Goal: Task Accomplishment & Management: Manage account settings

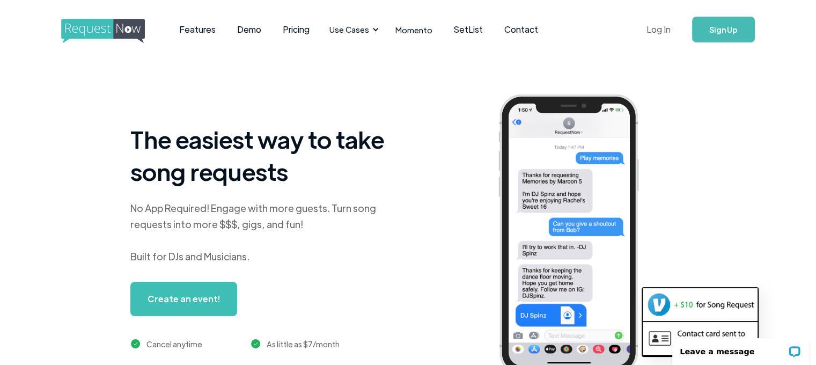
click at [659, 28] on link "Log In" at bounding box center [659, 30] width 46 height 38
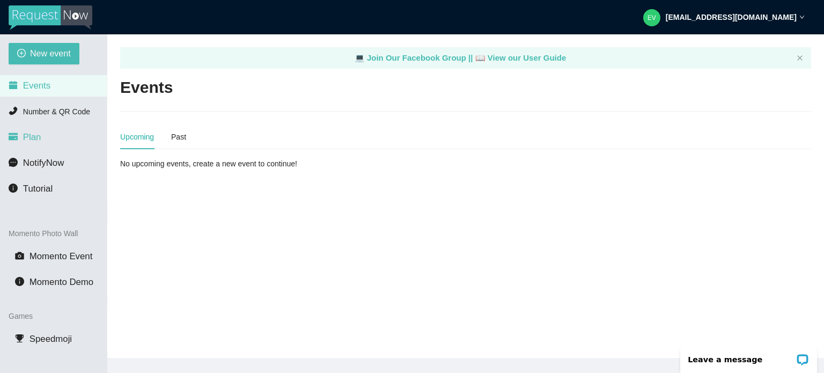
click at [37, 134] on span "Plan" at bounding box center [32, 137] width 18 height 10
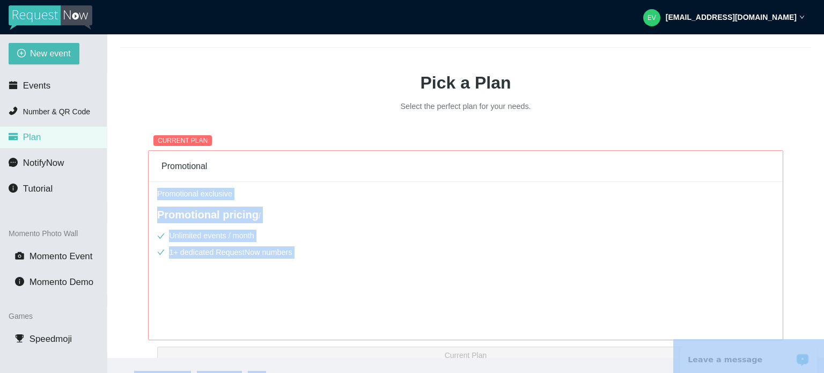
scroll to position [98, 0]
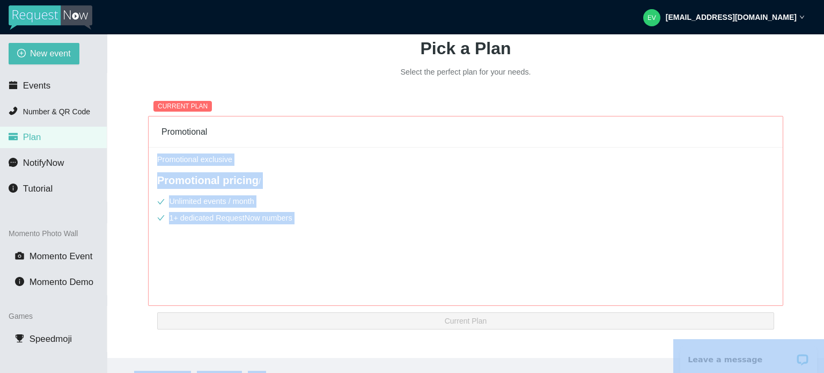
click at [808, 230] on div "Pick a Plan Select the perfect plan for your needs. CURRENT PLAN Promotional Pr…" at bounding box center [465, 172] width 691 height 292
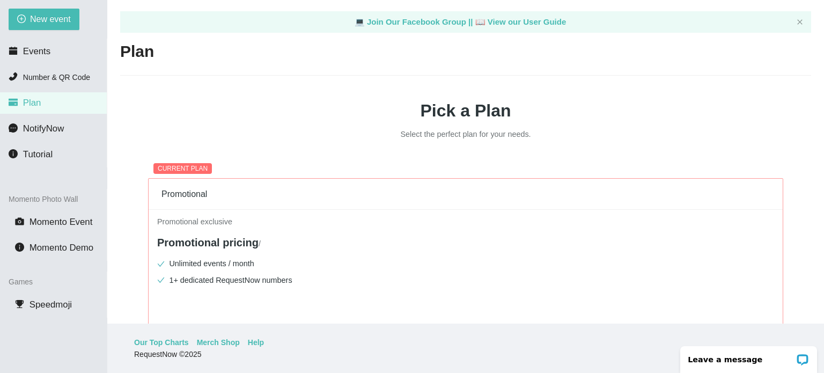
scroll to position [0, 0]
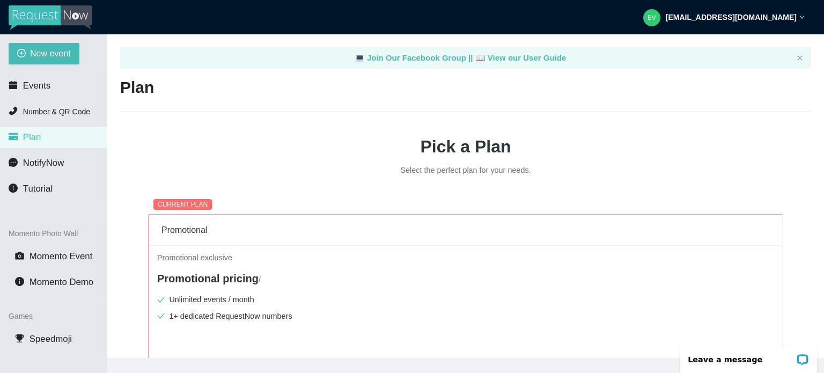
click at [26, 17] on img at bounding box center [51, 17] width 84 height 25
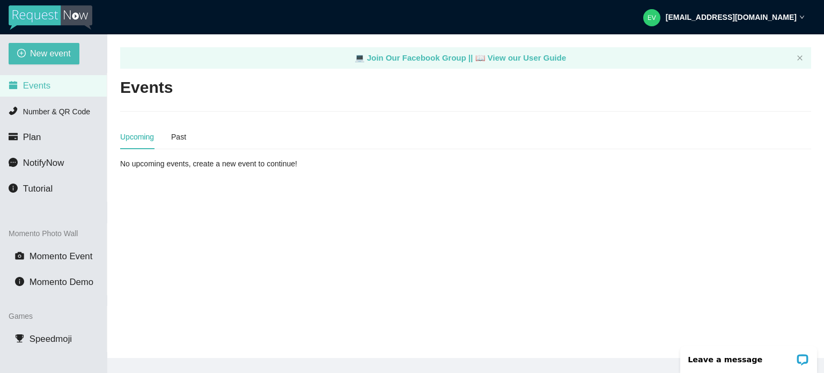
click at [759, 24] on div "events@theharrisbuilding.com" at bounding box center [723, 17] width 161 height 34
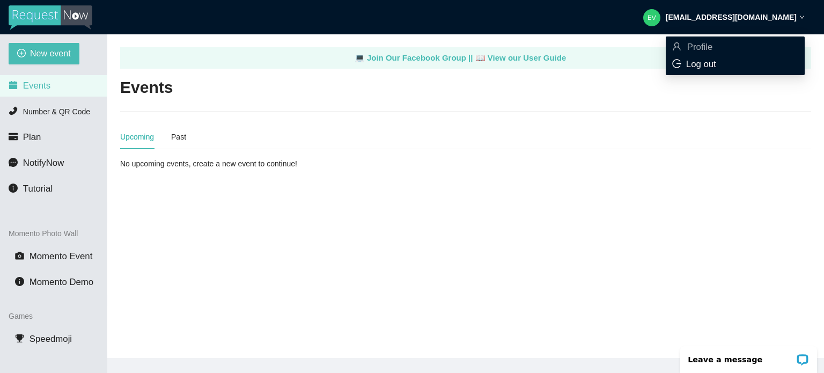
click at [747, 64] on div "Log out" at bounding box center [735, 64] width 126 height 12
